Goal: Task Accomplishment & Management: Manage account settings

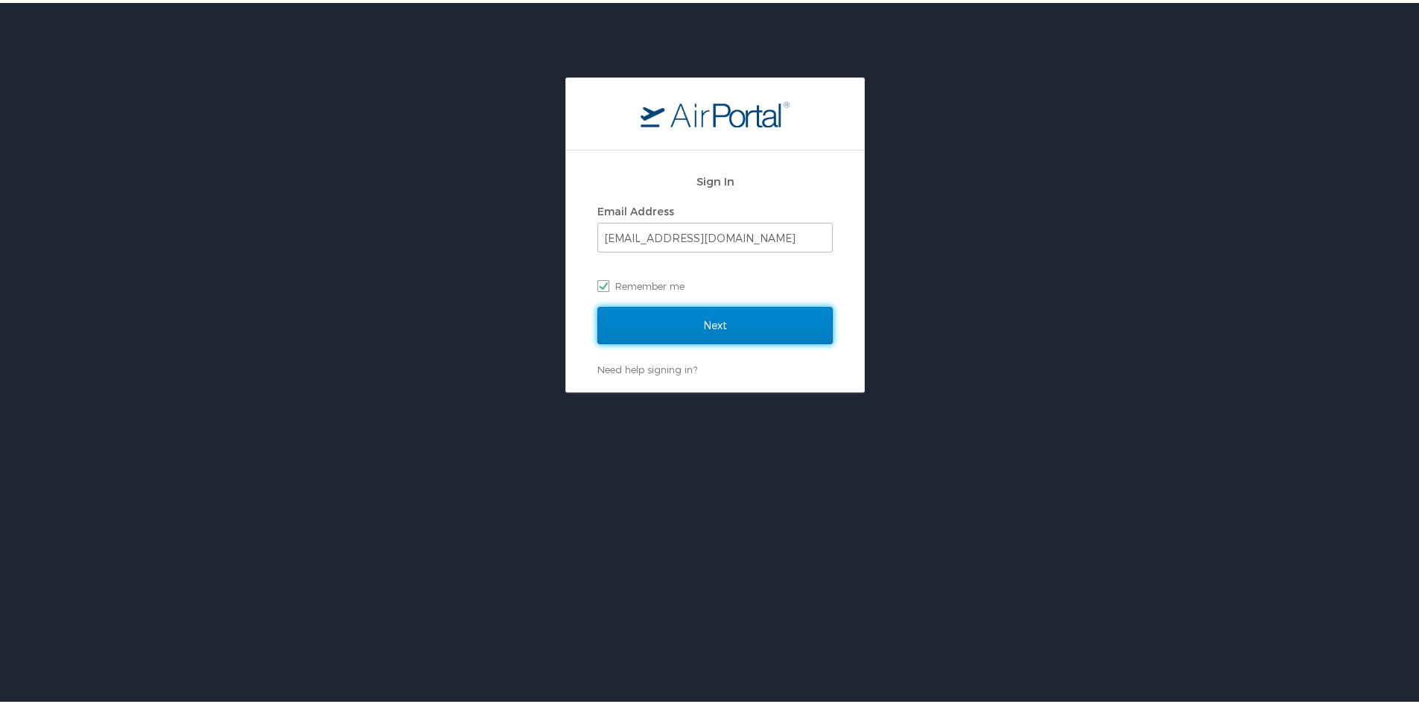
click at [678, 315] on input "Next" at bounding box center [714, 322] width 235 height 37
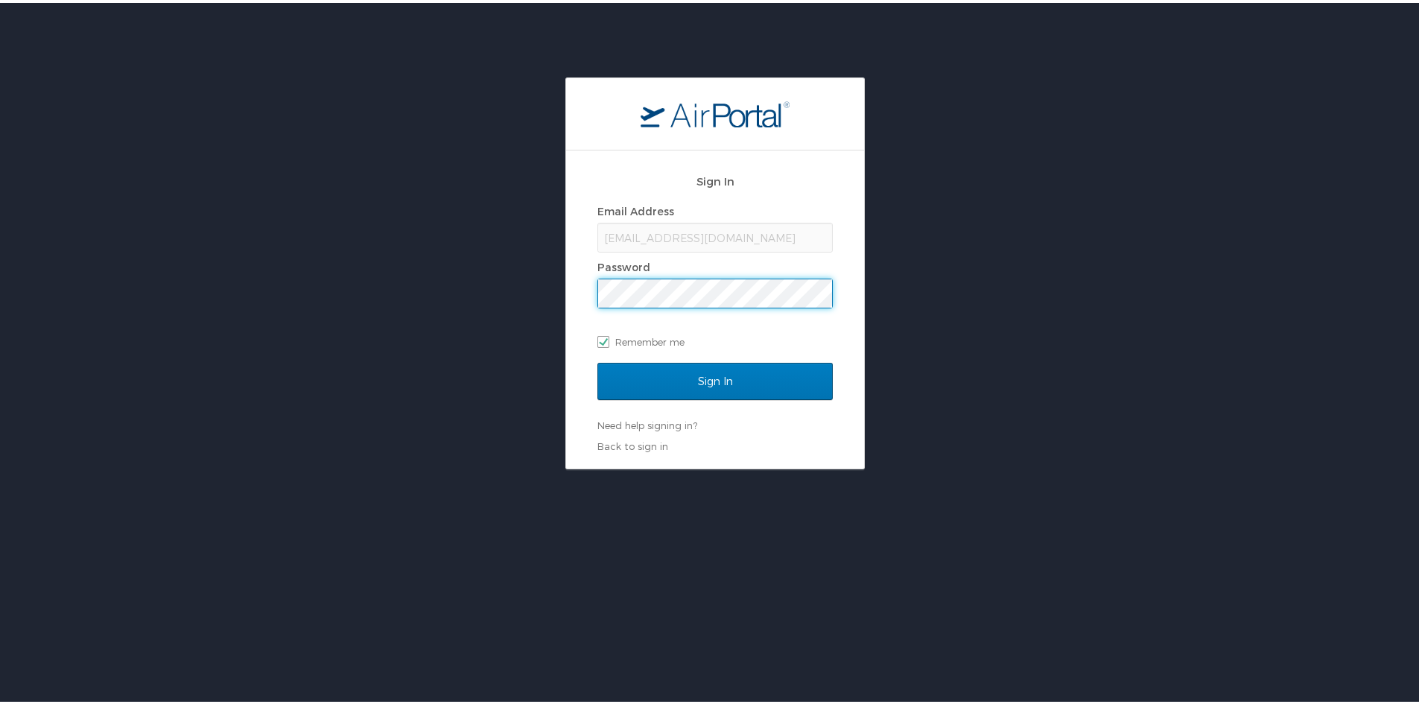
click at [597, 360] on input "Sign In" at bounding box center [714, 378] width 235 height 37
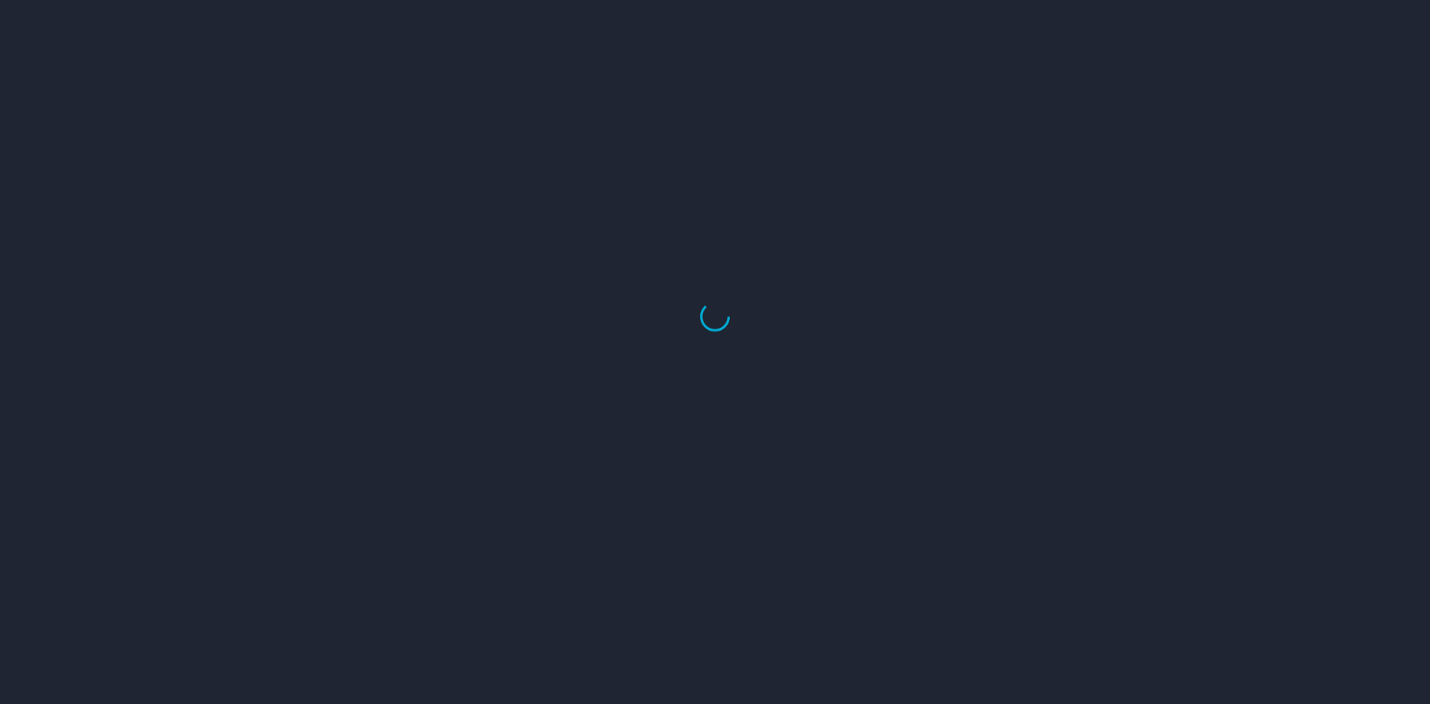
select select "US"
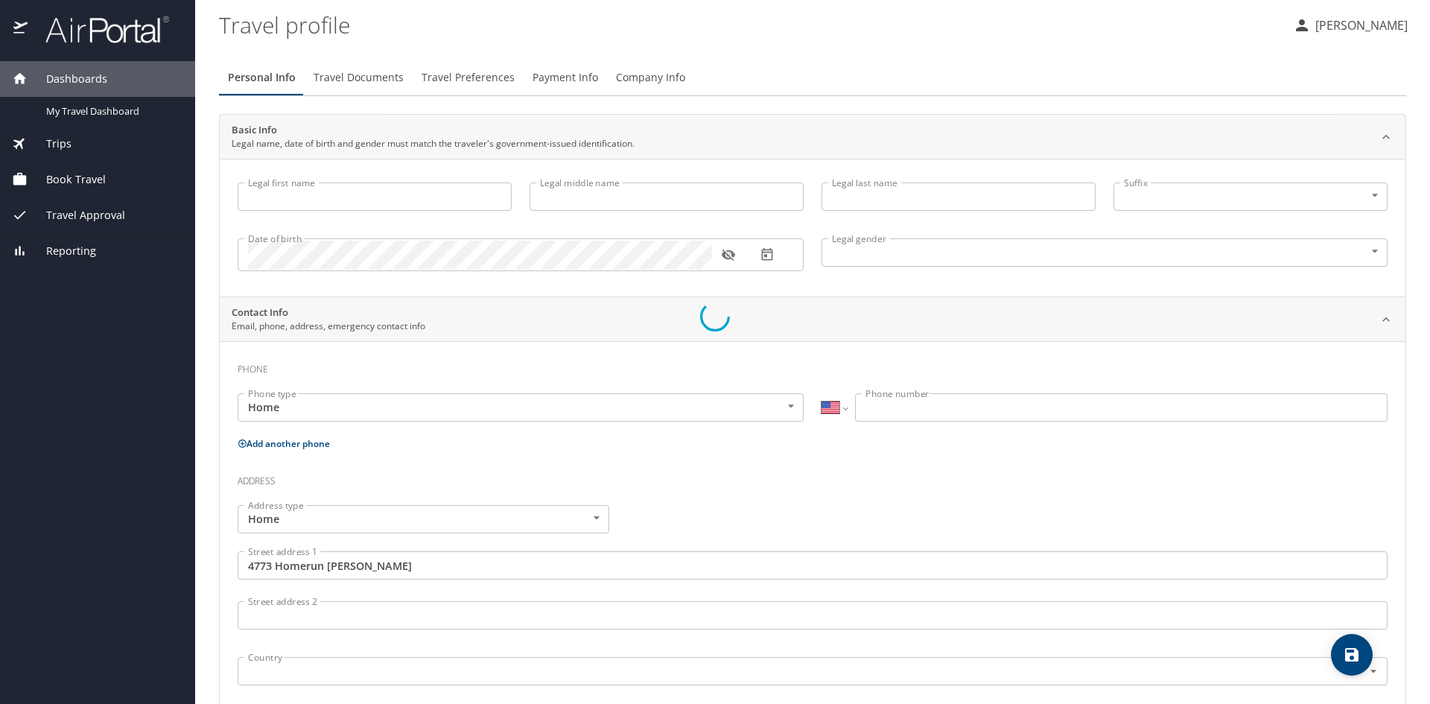
type input "Chase"
type input "Louis"
type input "Bawden"
type input "Male"
type input "Jaimie"
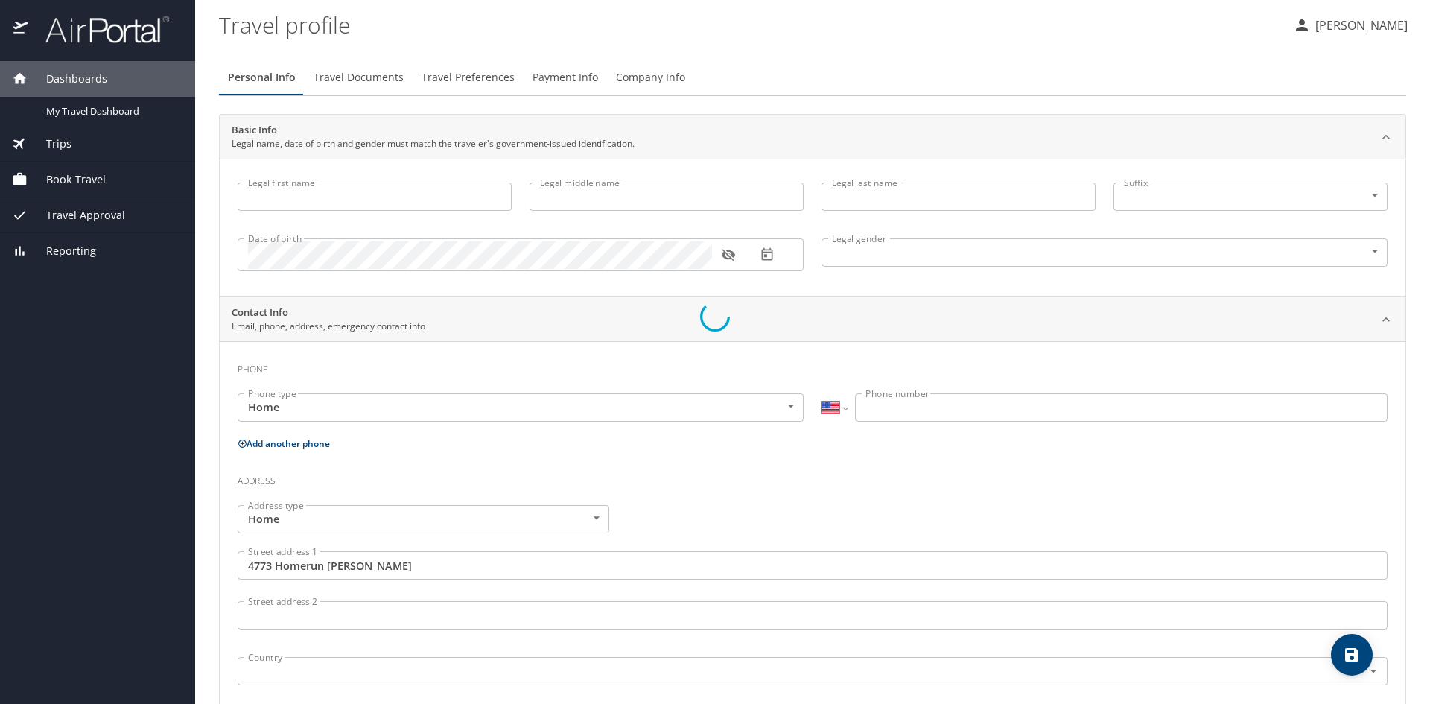
type input "Bawden"
type input "(801) 520-9832"
type input "jaimie.bawden@gmail.com"
type input "United States of America"
type input "Utah"
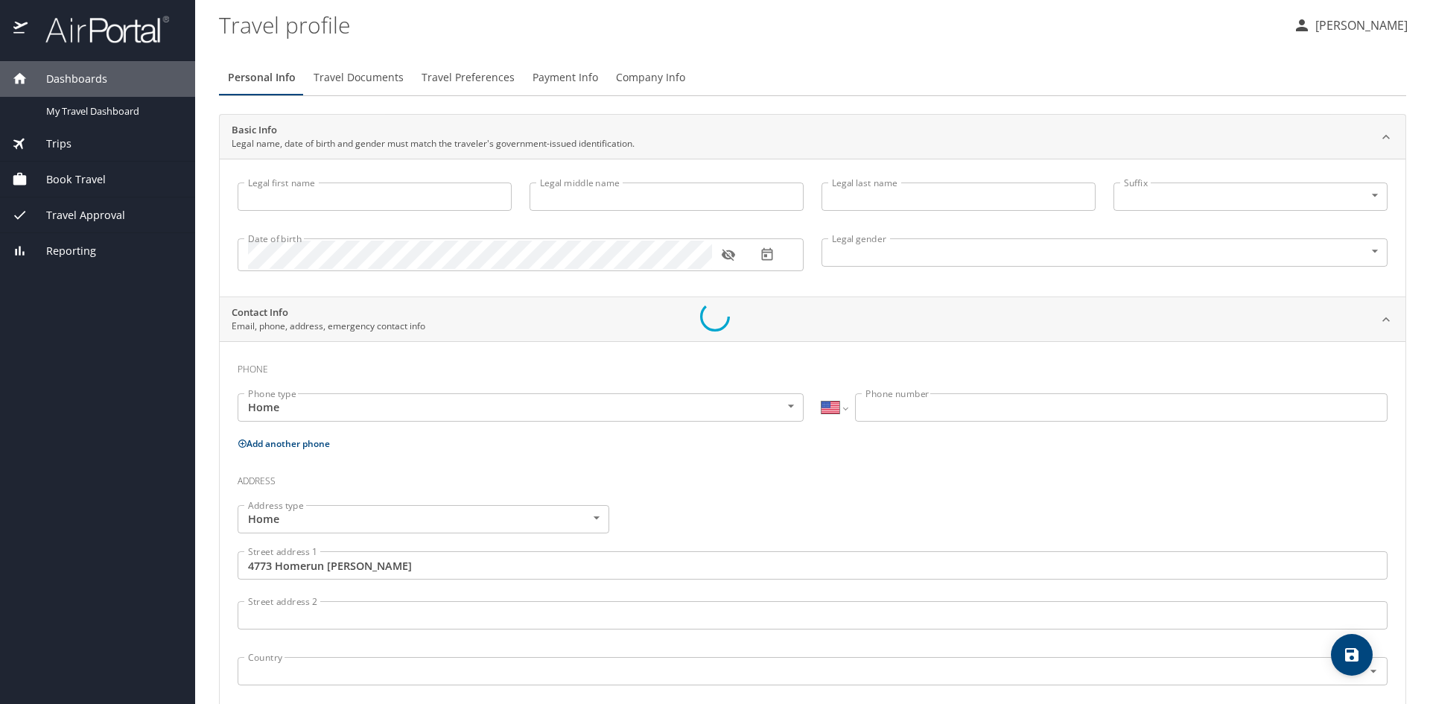
type input "United States of America"
type input "Utah"
type input "United States of America"
type input "Utah"
select select "US"
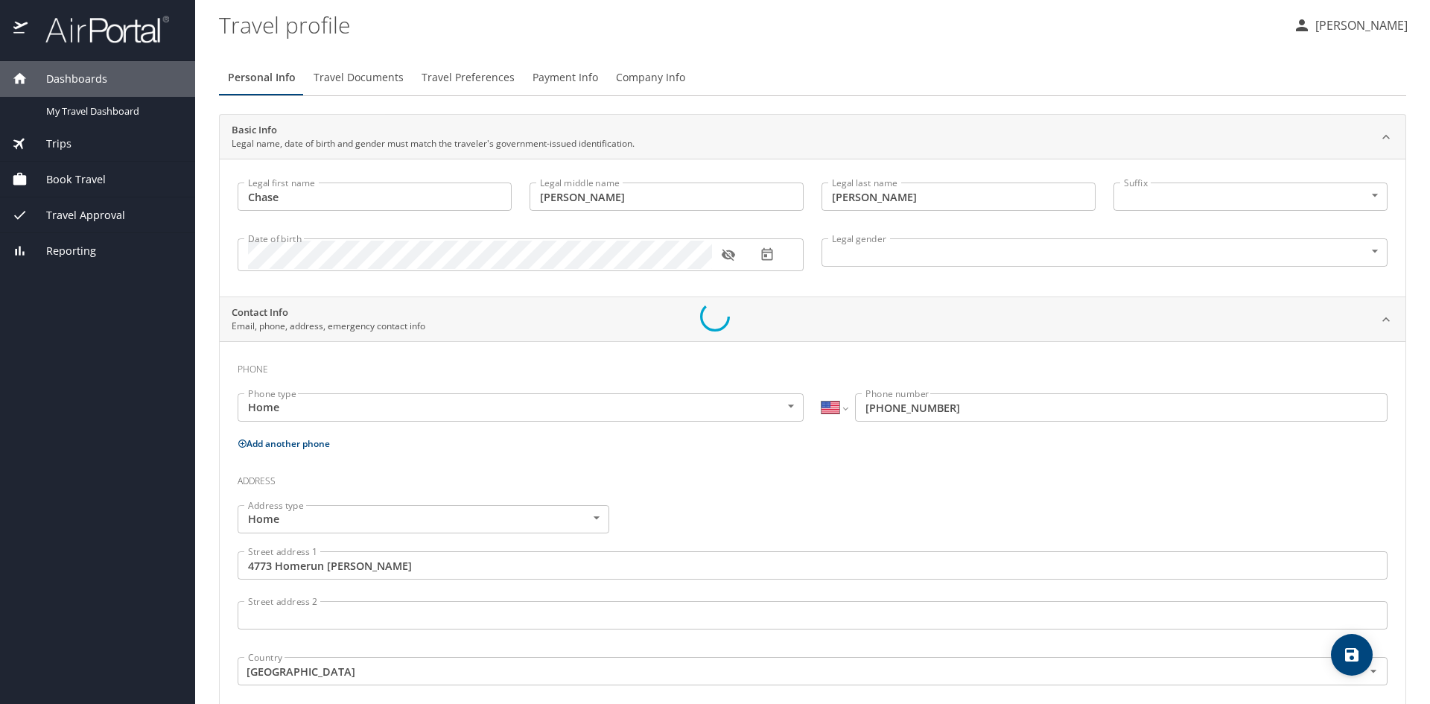
select select "US"
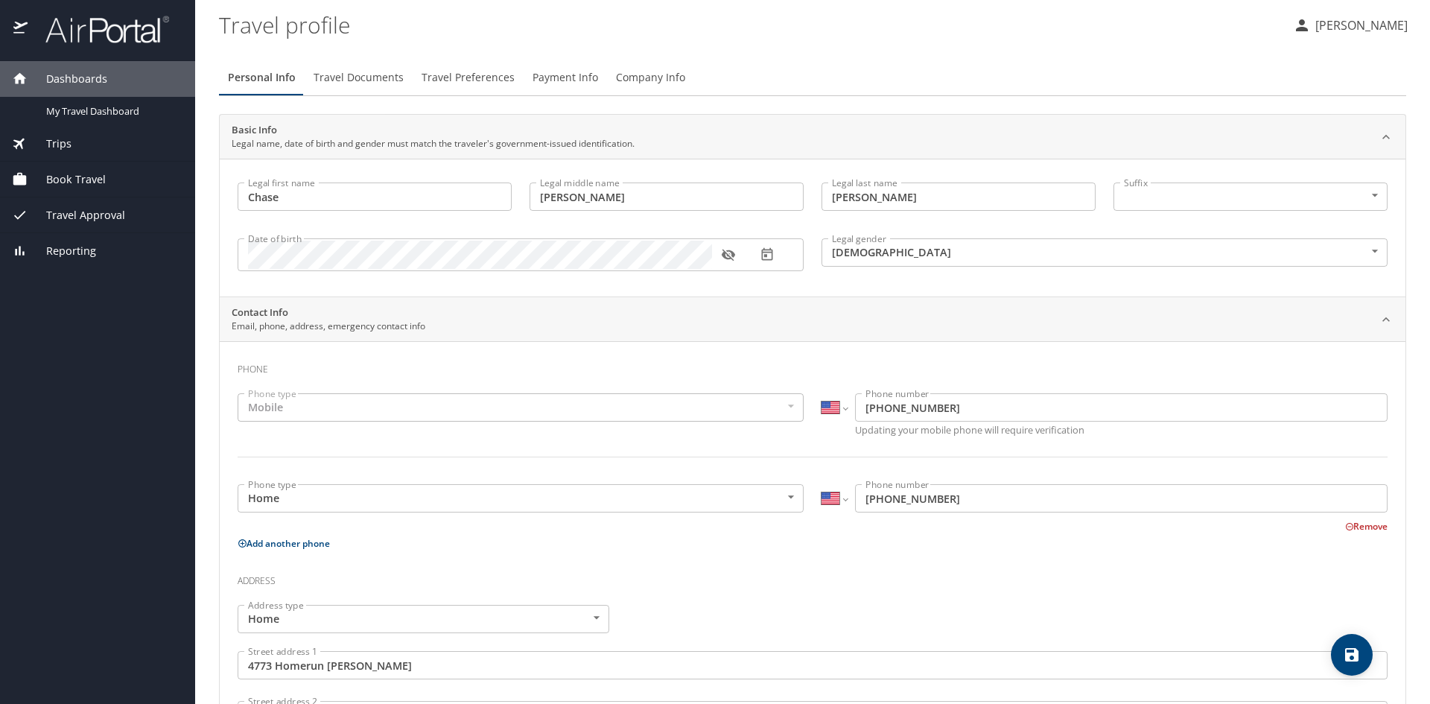
click at [88, 174] on span "Book Travel" at bounding box center [67, 179] width 78 height 16
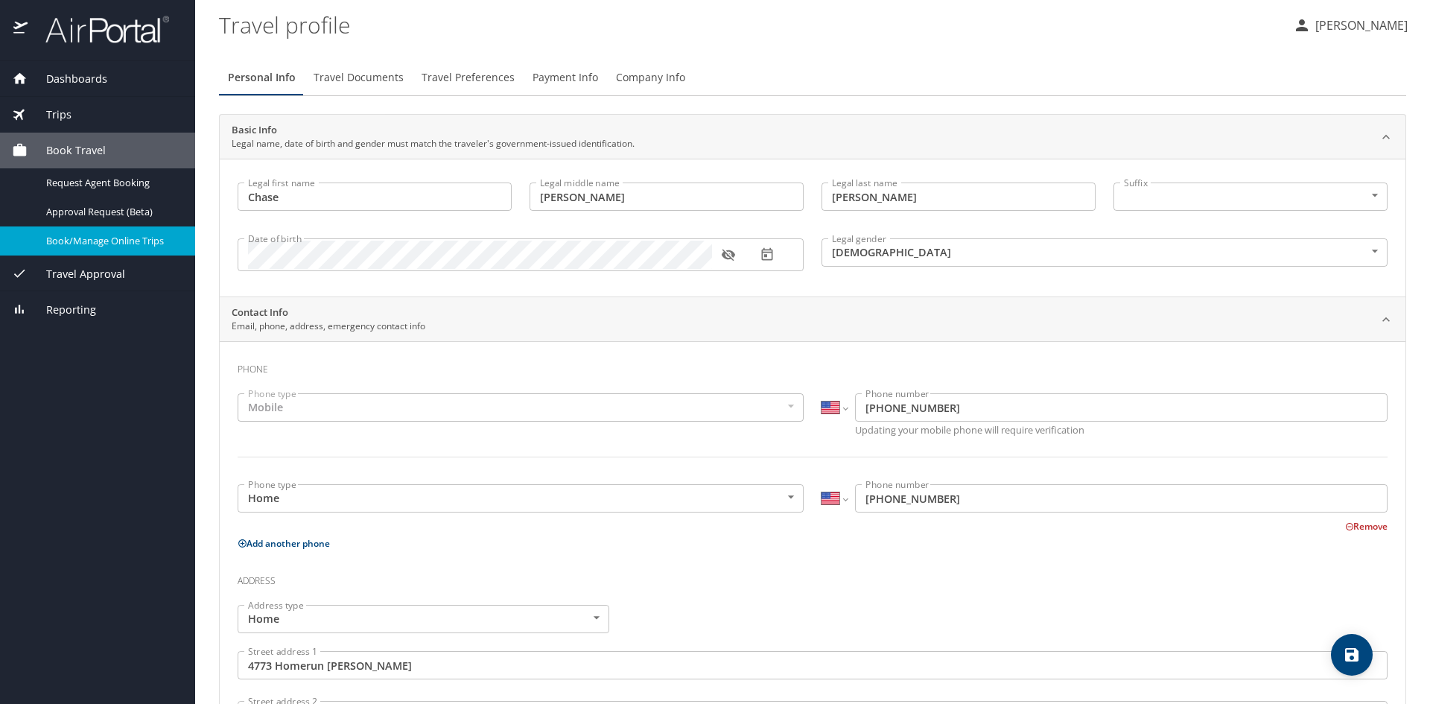
click at [110, 236] on span "Book/Manage Online Trips" at bounding box center [111, 241] width 131 height 14
